Goal: Transaction & Acquisition: Register for event/course

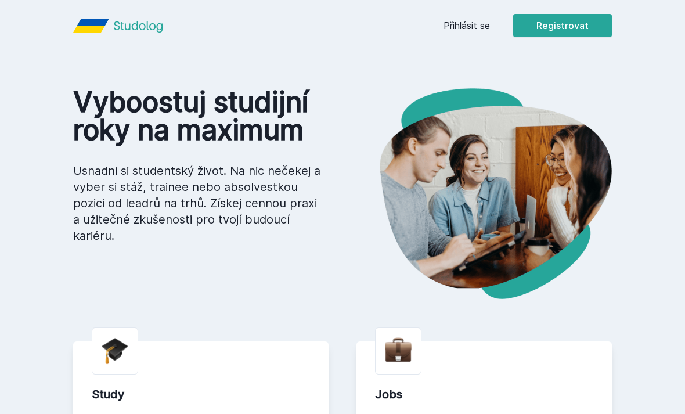
click at [587, 27] on button "Registrovat" at bounding box center [562, 25] width 99 height 23
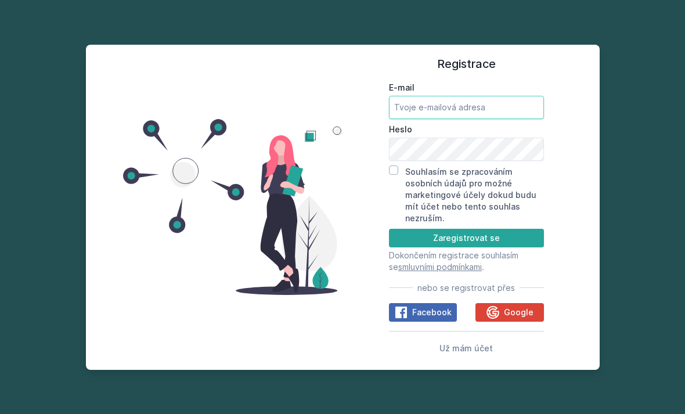
click at [496, 119] on input "E-mail" at bounding box center [466, 107] width 155 height 23
type input "g"
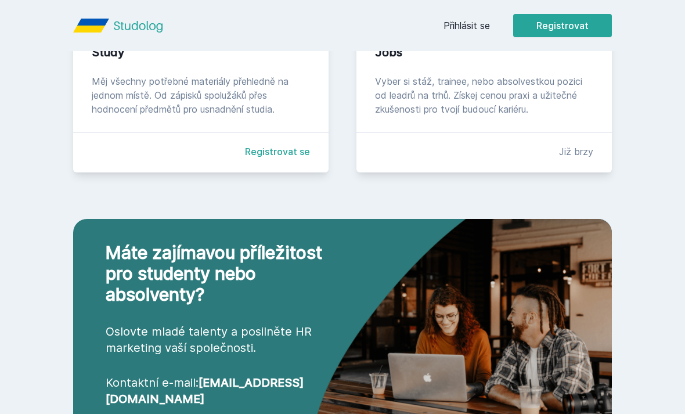
scroll to position [369, 0]
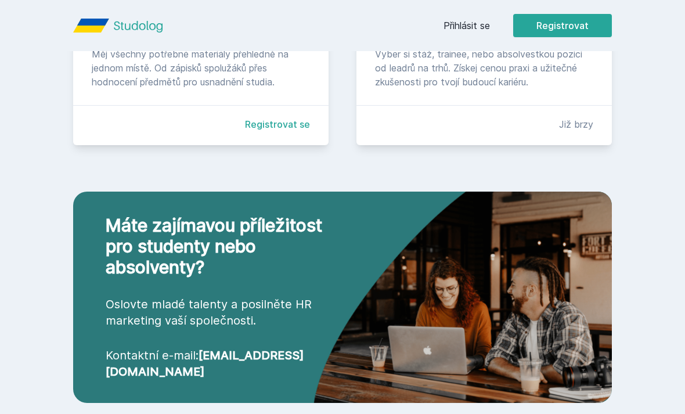
click at [257, 131] on link "Registrovat se" at bounding box center [277, 124] width 65 height 14
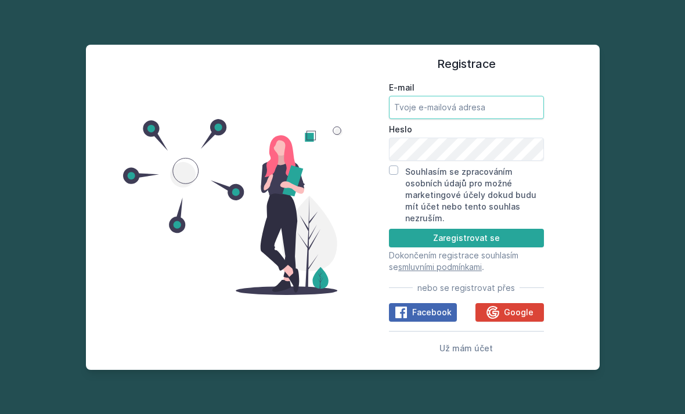
click at [517, 119] on input "E-mail" at bounding box center [466, 107] width 155 height 23
type input "[EMAIL_ADDRESS][DOMAIN_NAME]"
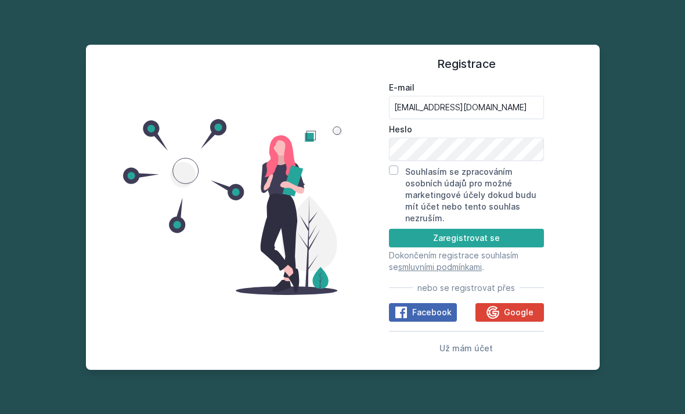
click at [486, 135] on label "Heslo" at bounding box center [466, 130] width 155 height 12
click at [409, 189] on label "Souhlasím se zpracováním osobních údajů pro možné marketingové účely dokud budu…" at bounding box center [470, 195] width 131 height 56
click at [398, 175] on input "Souhlasím se zpracováním osobních údajů pro možné marketingové účely dokud budu…" at bounding box center [393, 169] width 9 height 9
checkbox input "true"
click at [523, 247] on button "Zaregistrovat se" at bounding box center [466, 238] width 155 height 19
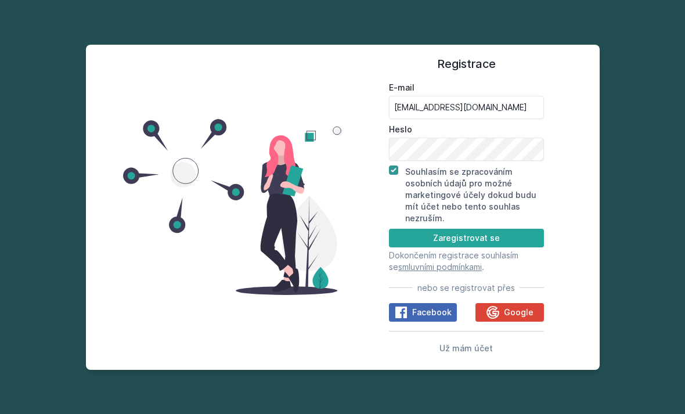
click at [518, 247] on button "Zaregistrovat se" at bounding box center [466, 238] width 155 height 19
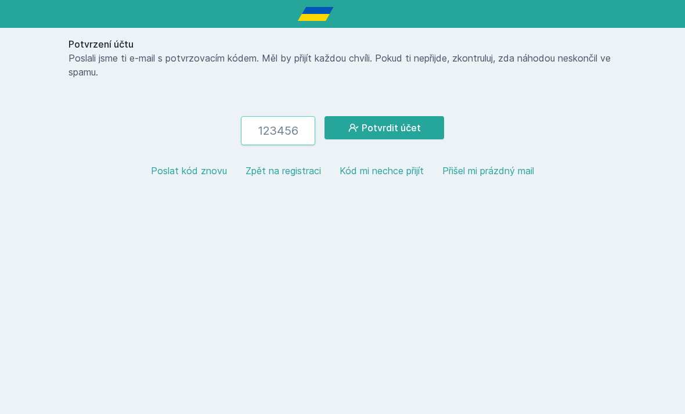
click at [283, 132] on input "number" at bounding box center [278, 130] width 74 height 29
paste input "720514"
type input "720514"
click at [416, 131] on button "Potvrdit účet" at bounding box center [384, 127] width 120 height 23
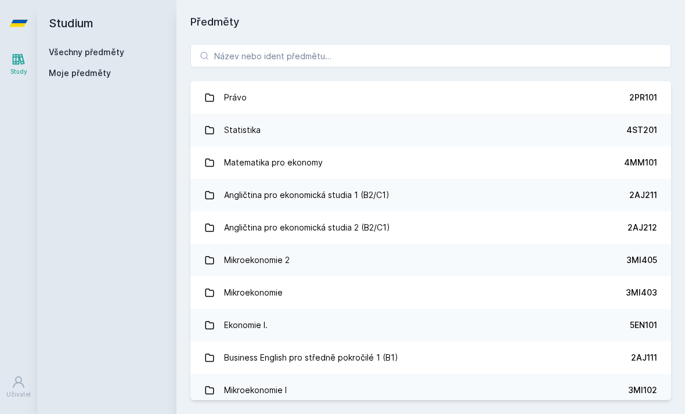
click at [575, 92] on link "Právo 2PR101" at bounding box center [430, 97] width 481 height 33
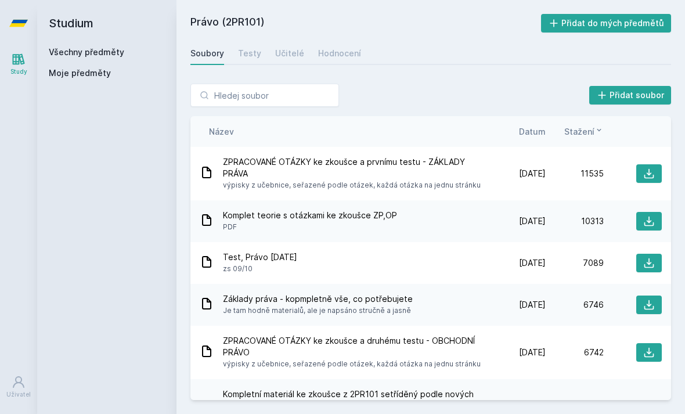
click at [293, 56] on div "Učitelé" at bounding box center [289, 54] width 29 height 12
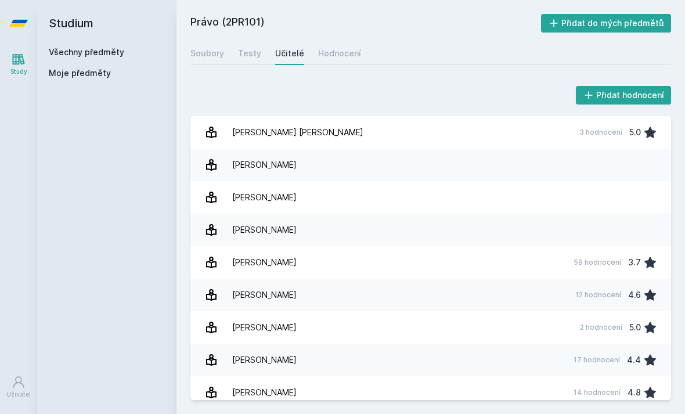
click at [337, 56] on div "Hodnocení" at bounding box center [339, 54] width 43 height 12
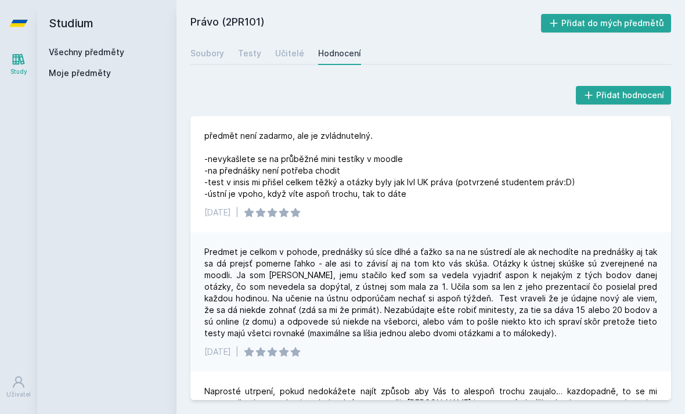
click at [243, 53] on div "Testy" at bounding box center [249, 54] width 23 height 12
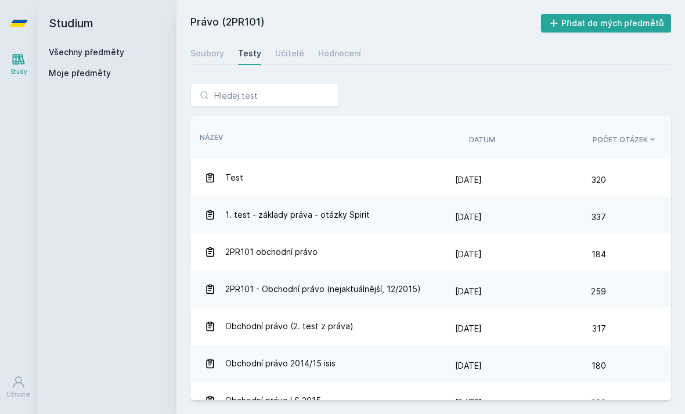
click at [329, 56] on div "Hodnocení" at bounding box center [339, 54] width 43 height 12
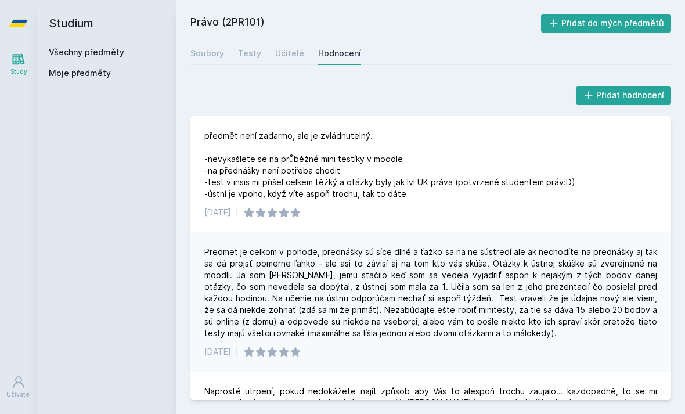
click at [198, 60] on link "Soubory" at bounding box center [207, 53] width 34 height 23
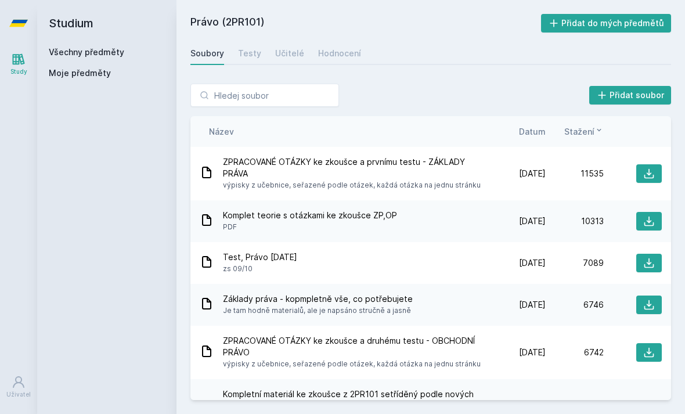
click at [322, 302] on span "Základy práva - kopmpletně vše, co potřebujete" at bounding box center [318, 299] width 190 height 12
click at [318, 300] on span "Základy práva - kopmpletně vše, co potřebujete" at bounding box center [318, 299] width 190 height 12
click at [399, 310] on span "Je tam hodně materialů, ale je napsáno stručně a jasně" at bounding box center [318, 311] width 190 height 12
click at [653, 304] on icon at bounding box center [649, 305] width 12 height 12
